Goal: Find specific page/section: Find specific page/section

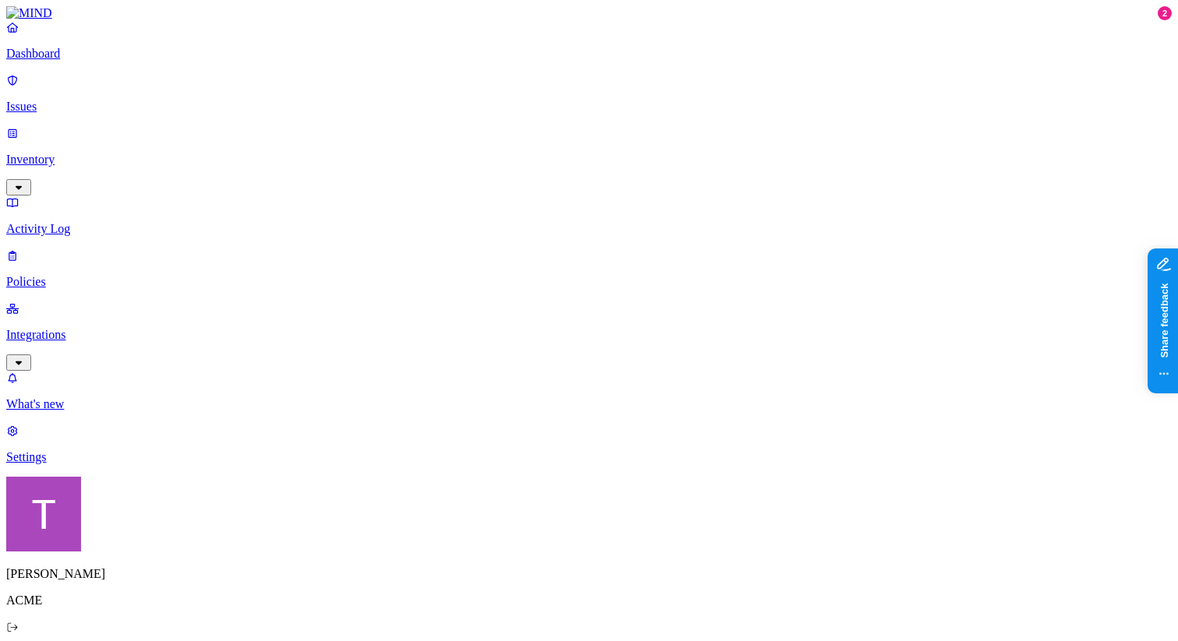
click at [101, 162] on p "Inventory" at bounding box center [588, 160] width 1165 height 14
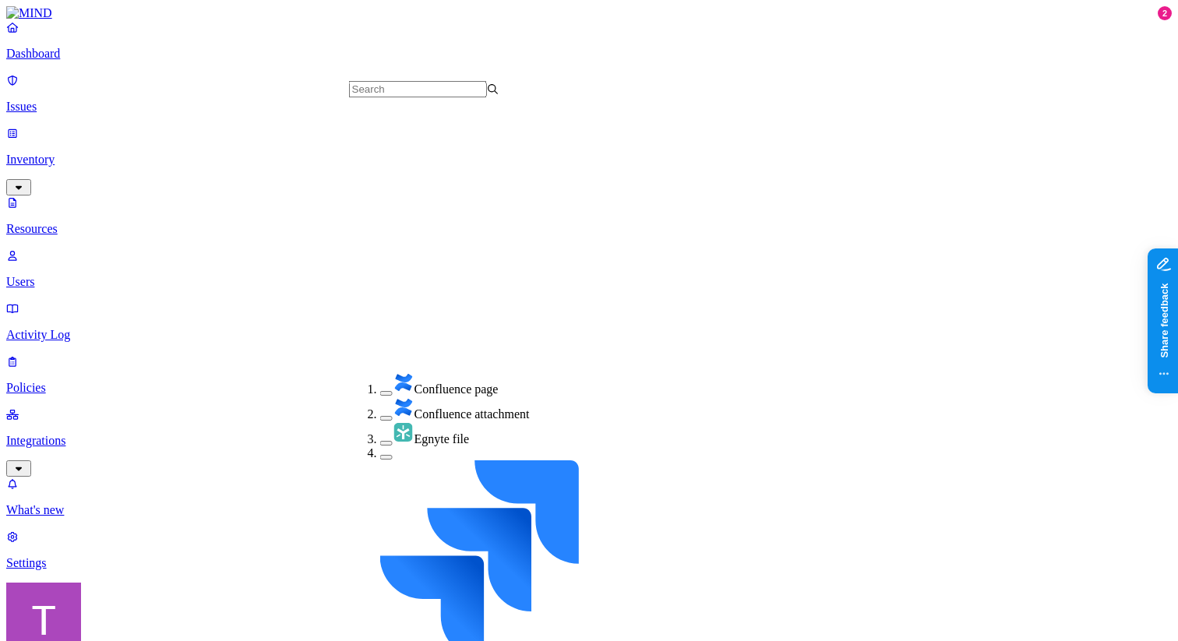
scroll to position [453, 0]
